Goal: Task Accomplishment & Management: Complete application form

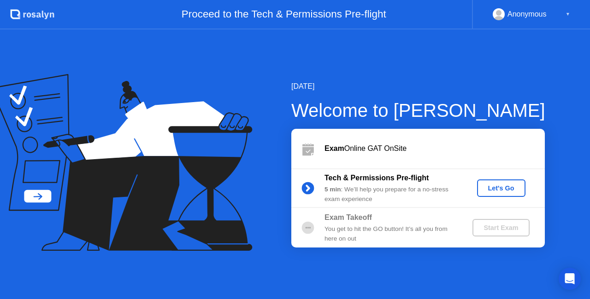
click at [510, 186] on div "Let's Go" at bounding box center [501, 188] width 41 height 7
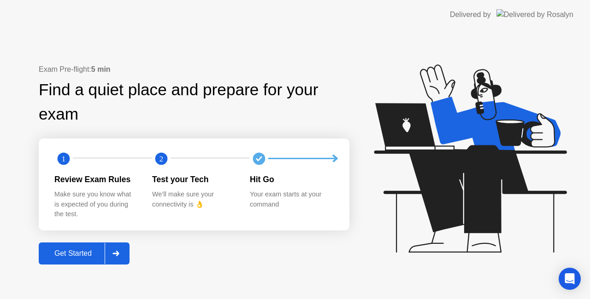
click at [86, 252] on div "Get Started" at bounding box center [72, 254] width 63 height 8
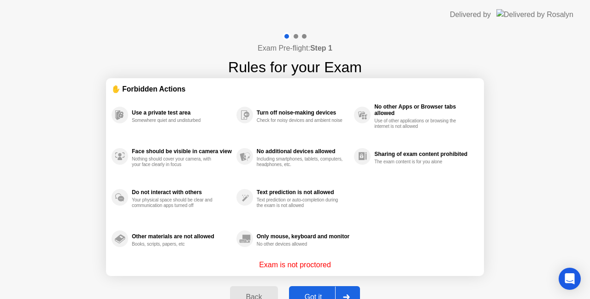
drag, startPoint x: 323, startPoint y: 203, endPoint x: 351, endPoint y: 222, distance: 32.8
click at [336, 85] on div "✋ Forbidden Actions Use a private test area Somewhere quiet and undisturbed Fac…" at bounding box center [295, 172] width 367 height 176
click at [326, 291] on button "Got it" at bounding box center [324, 298] width 71 height 22
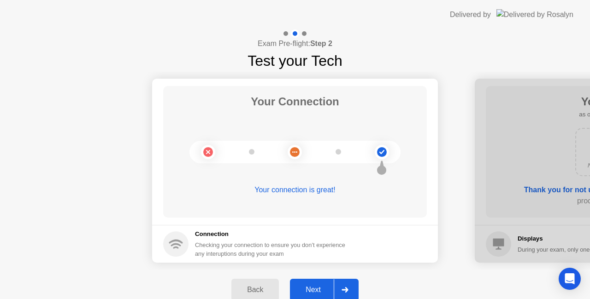
click at [316, 291] on div "Next" at bounding box center [313, 290] width 41 height 8
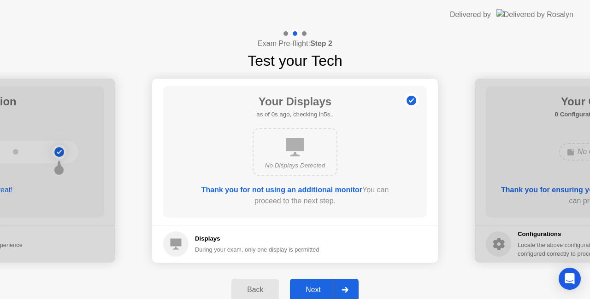
click at [312, 290] on div "Next" at bounding box center [313, 290] width 41 height 8
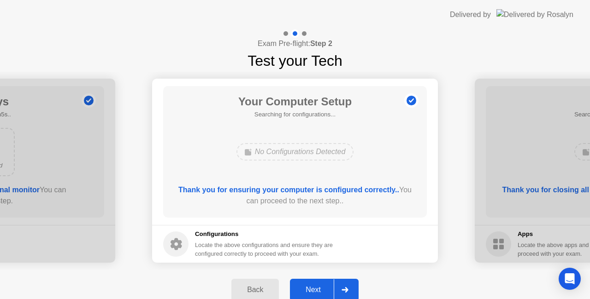
click at [311, 290] on div "Next" at bounding box center [313, 290] width 41 height 8
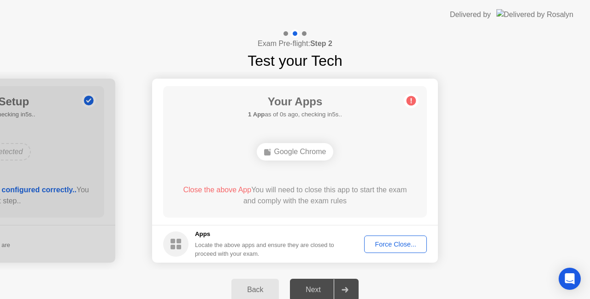
click at [311, 290] on div "Next" at bounding box center [313, 290] width 41 height 8
click at [395, 247] on div "Force Close..." at bounding box center [395, 244] width 56 height 7
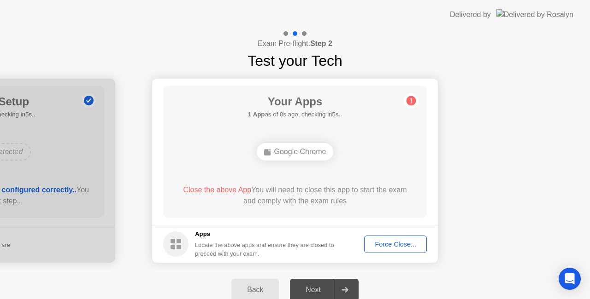
click at [403, 241] on div "Force Close..." at bounding box center [395, 244] width 56 height 7
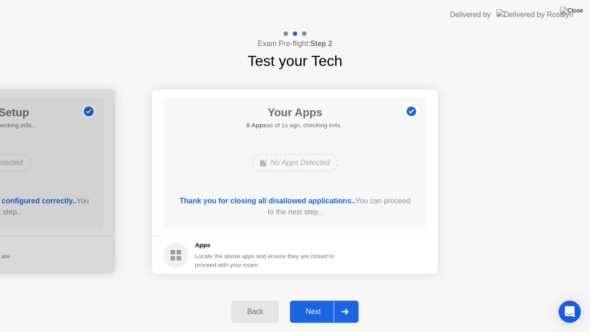
click at [325, 299] on div "Next" at bounding box center [313, 311] width 41 height 8
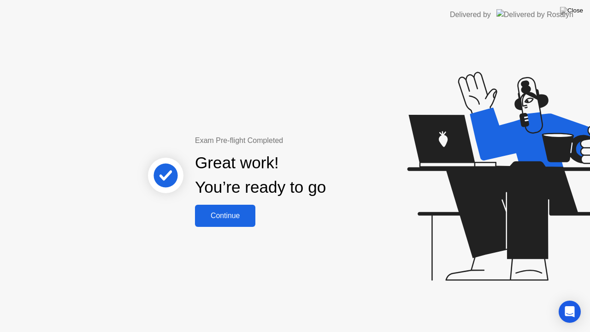
click at [213, 195] on div "Great work! You’re ready to go" at bounding box center [260, 175] width 131 height 49
click at [212, 217] on div "Continue" at bounding box center [225, 215] width 55 height 8
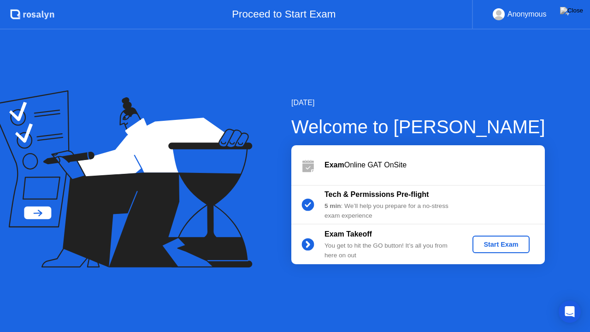
click at [510, 245] on div "Start Exam" at bounding box center [500, 244] width 49 height 7
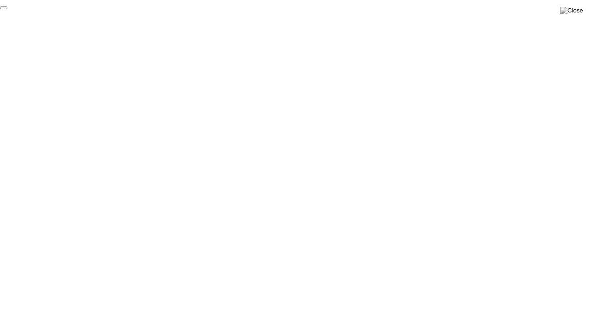
click div "End Proctoring Session"
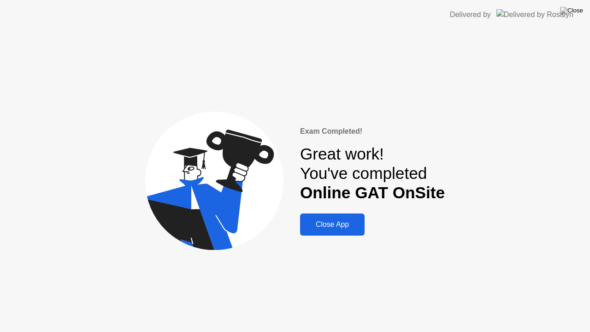
click at [360, 222] on div "Close App" at bounding box center [332, 224] width 59 height 8
